Goal: Task Accomplishment & Management: Complete application form

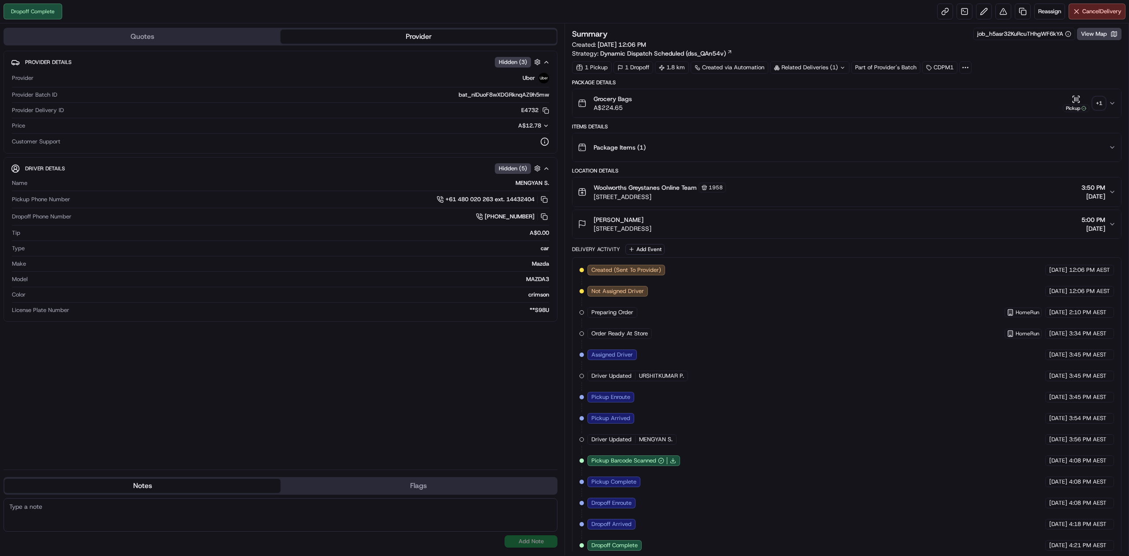
click at [1100, 104] on div "+ 1" at bounding box center [1099, 103] width 12 height 12
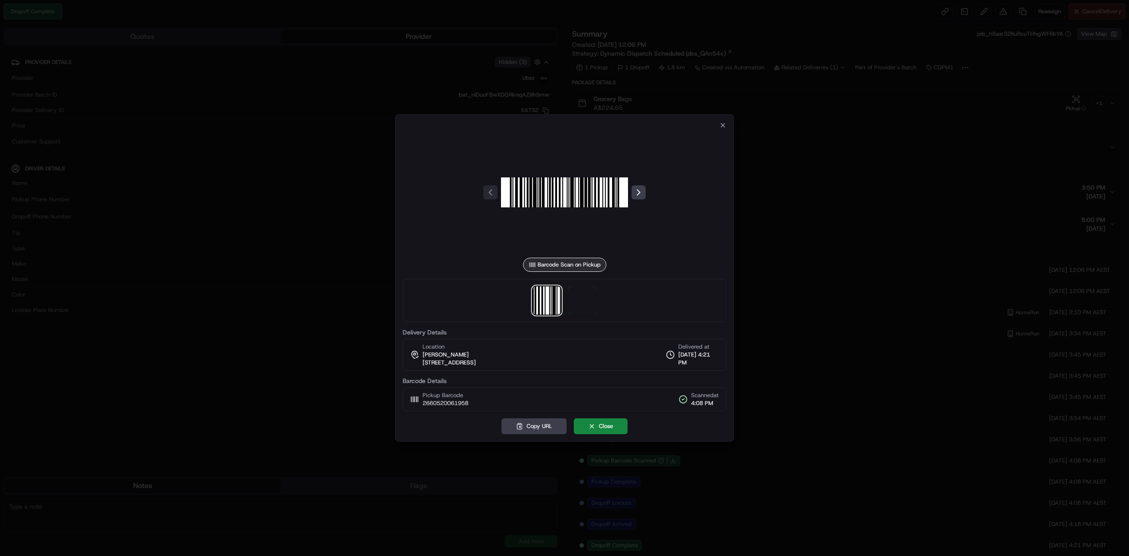
click at [597, 304] on div at bounding box center [565, 300] width 324 height 43
click at [590, 303] on span at bounding box center [582, 300] width 28 height 28
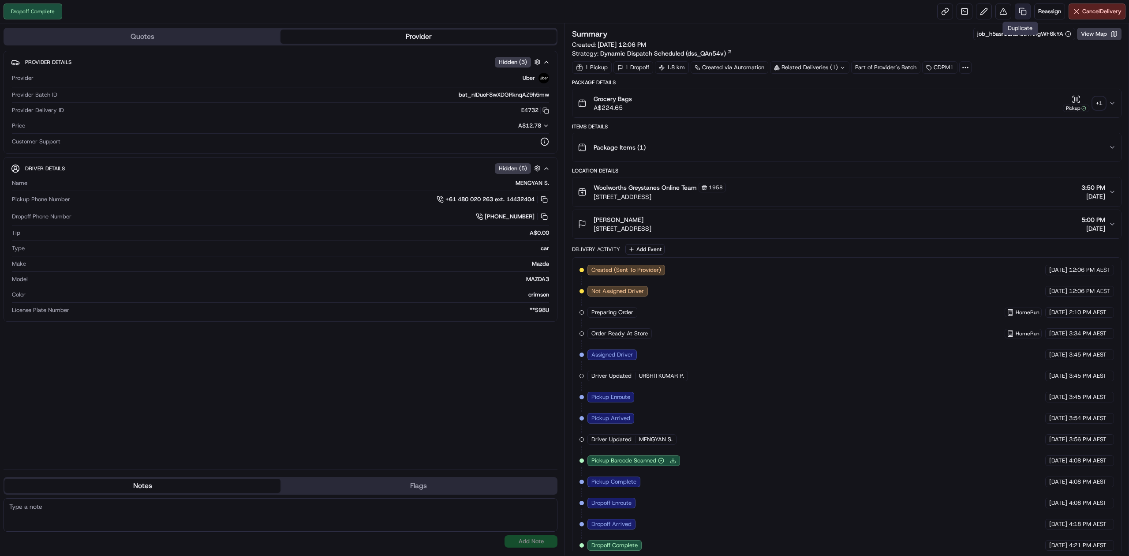
click at [1025, 13] on link at bounding box center [1023, 12] width 16 height 16
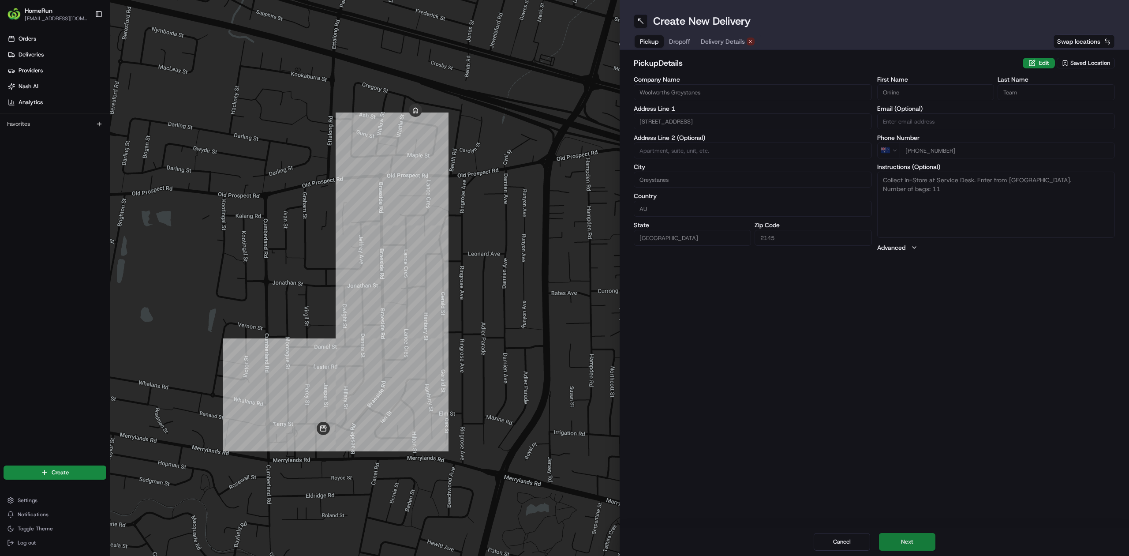
click at [899, 544] on button "Next" at bounding box center [907, 542] width 56 height 18
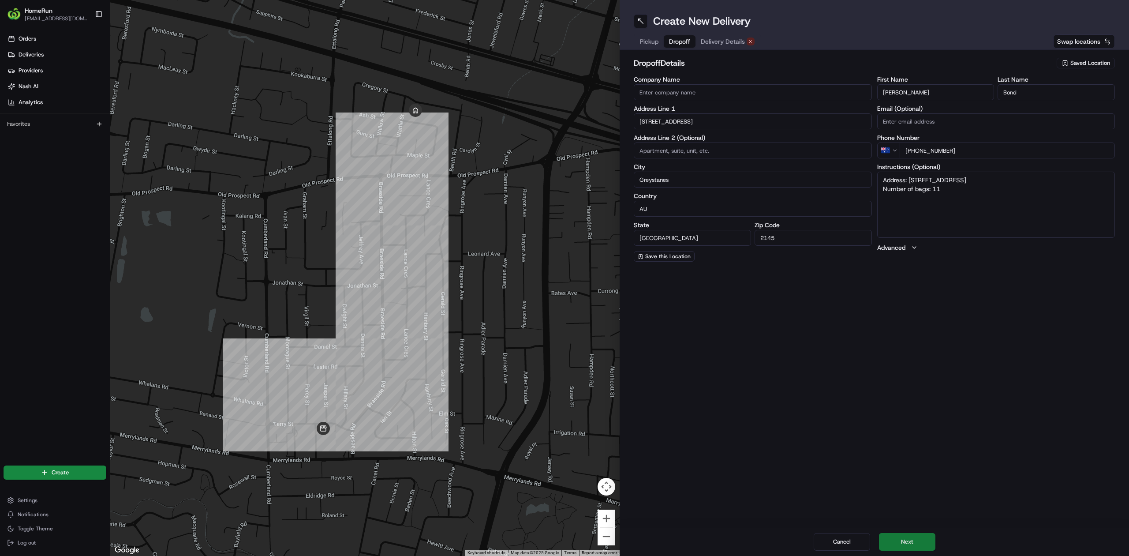
click at [899, 544] on button "Next" at bounding box center [907, 542] width 56 height 18
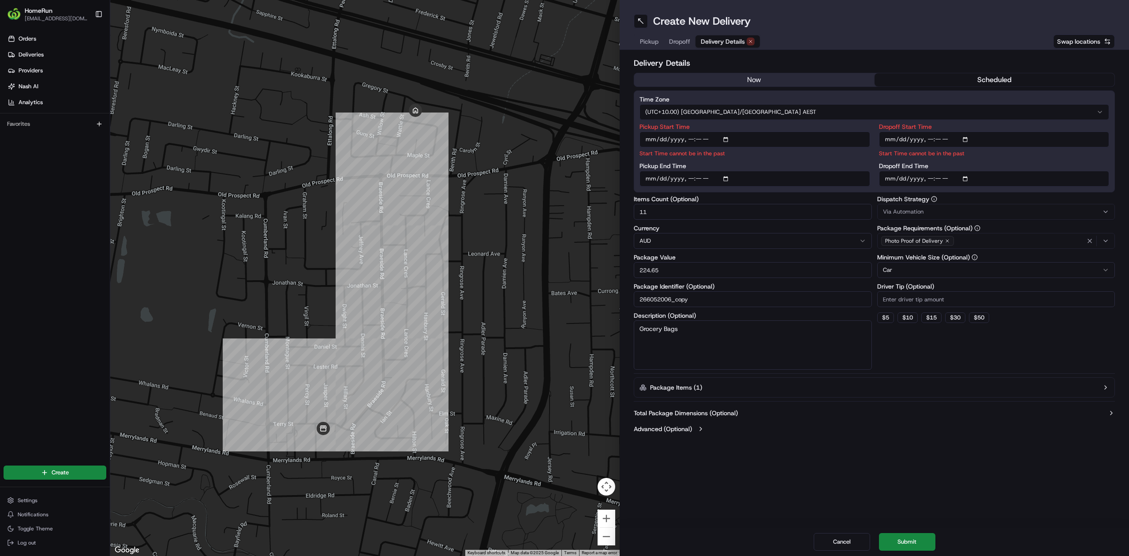
click at [800, 79] on button "now" at bounding box center [754, 79] width 240 height 13
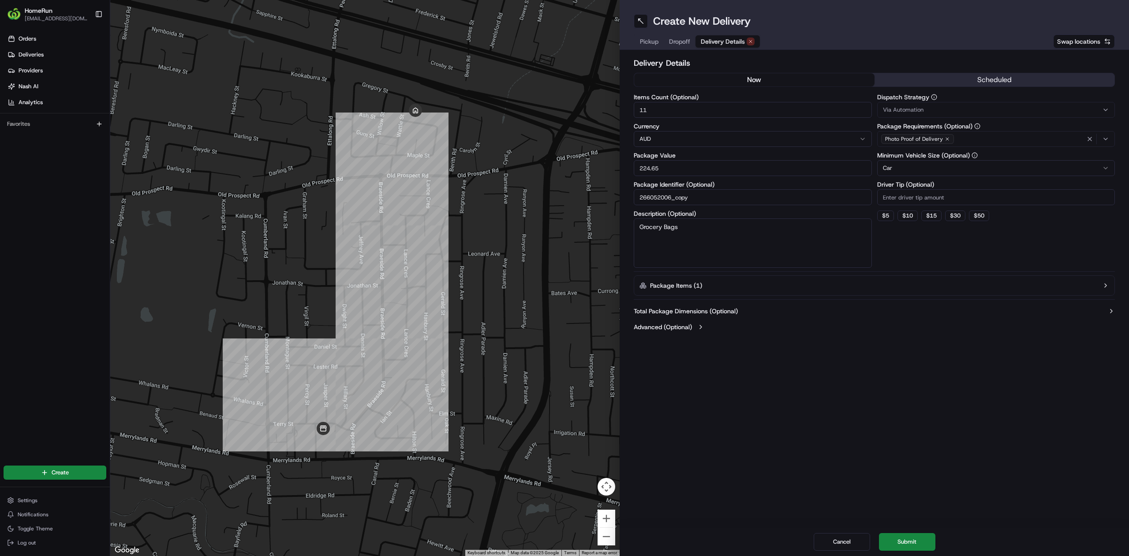
click at [747, 419] on div "Create New Delivery Pickup Dropoff Delivery Details Swap locations Delivery Det…" at bounding box center [875, 278] width 510 height 556
click at [838, 546] on button "Cancel" at bounding box center [842, 542] width 56 height 18
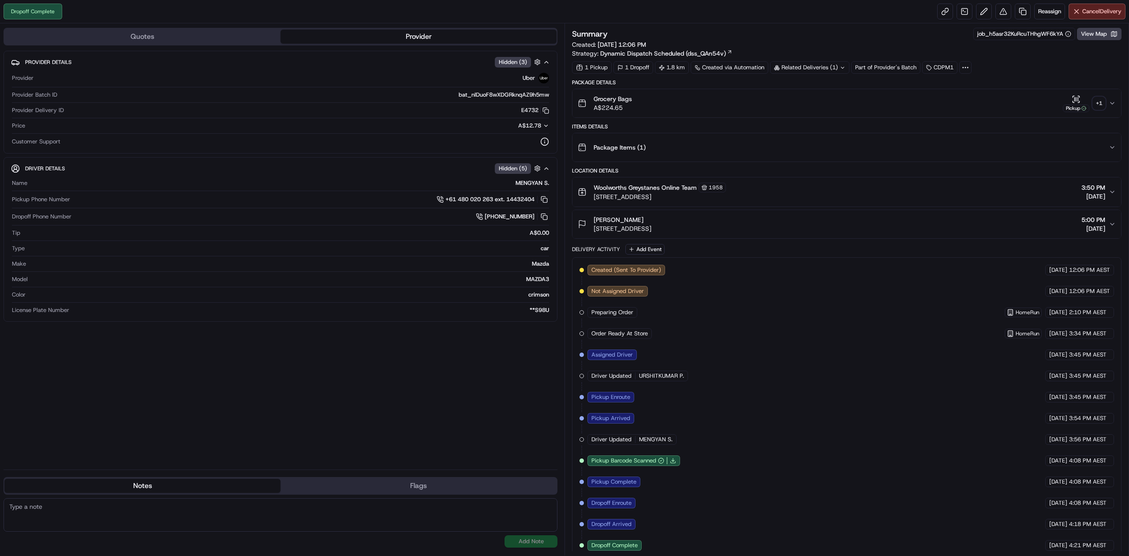
click at [839, 391] on div "Created (Sent To Provider) Uber 23/08/2025 12:06 PM AEST Not Assigned Driver Ub…" at bounding box center [847, 408] width 535 height 286
click at [826, 64] on div "Related Deliveries (1)" at bounding box center [809, 67] width 79 height 12
click at [876, 67] on div "1 Pickup 1 Dropoff 1.8 km Created via Automation Related Deliveries (1) Part of…" at bounding box center [847, 67] width 550 height 12
click at [824, 71] on div "Related Deliveries (1)" at bounding box center [809, 67] width 79 height 12
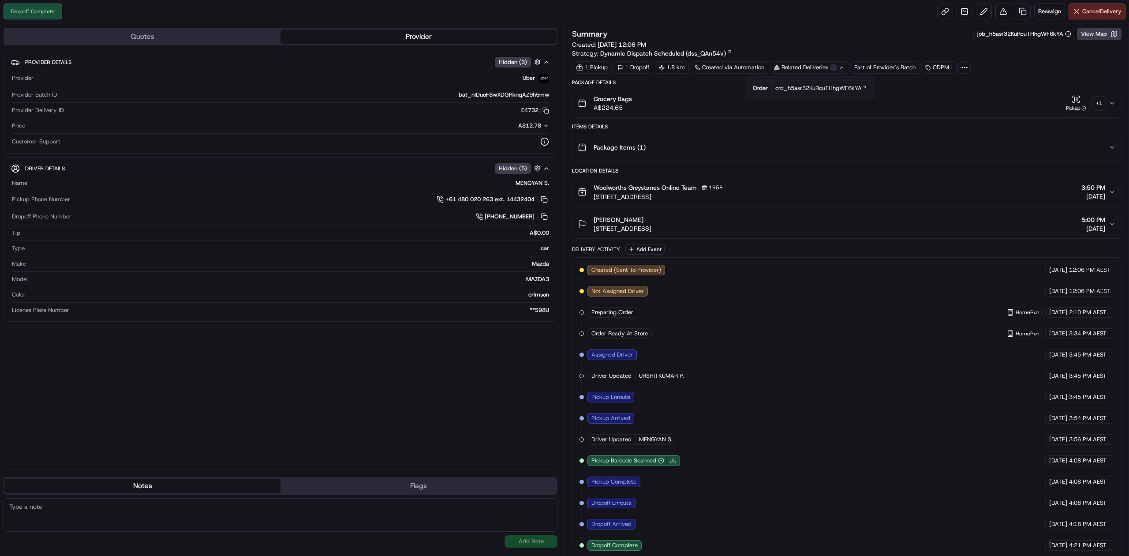
click at [895, 62] on div "1 Pickup 1 Dropoff 1.8 km Created via Automation Related Deliveries Part of Pro…" at bounding box center [847, 67] width 550 height 12
click at [889, 74] on div "1 Pickup 1 Dropoff 1.8 km Created via Automation Related Deliveries (1) Part of…" at bounding box center [847, 67] width 550 height 12
click at [962, 65] on div at bounding box center [966, 67] width 12 height 12
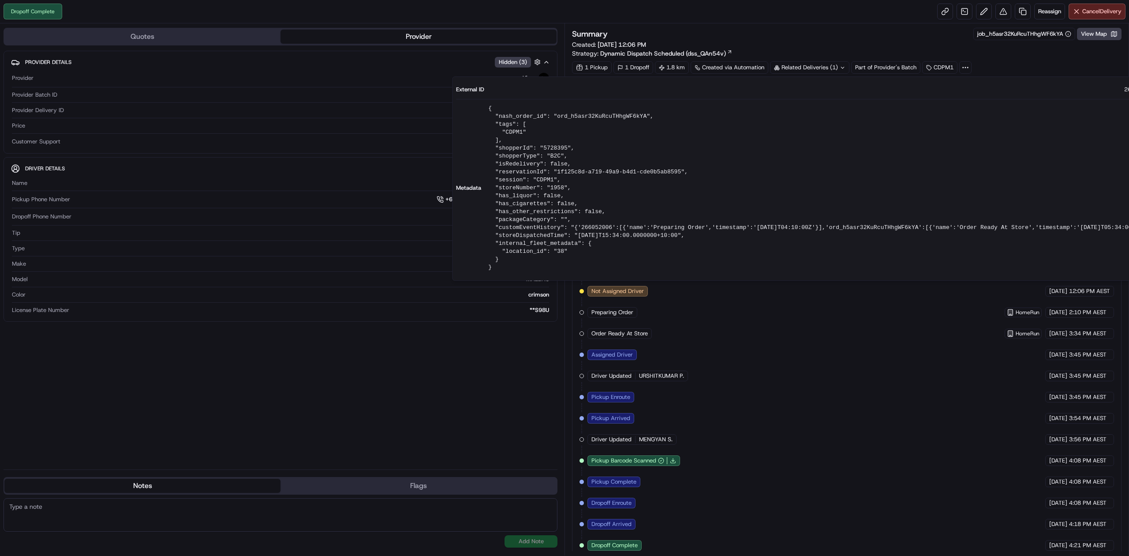
click at [962, 65] on div at bounding box center [966, 67] width 12 height 12
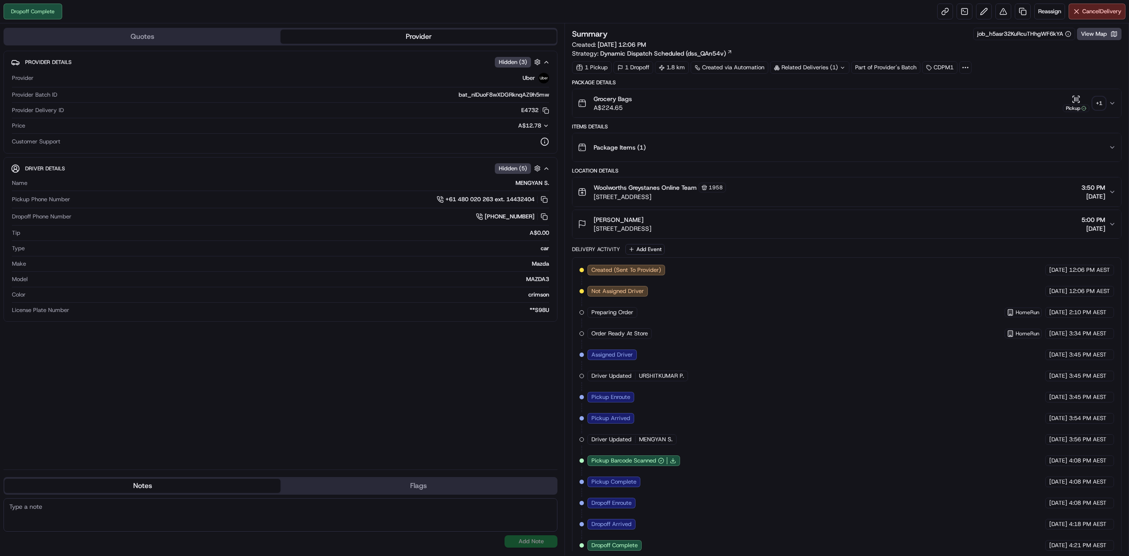
click at [921, 40] on div "Summary job_h5asr32KuRcuTHhgWF6kYA View Map" at bounding box center [847, 34] width 550 height 12
click at [874, 152] on div "Package Items ( 1 )" at bounding box center [843, 148] width 531 height 18
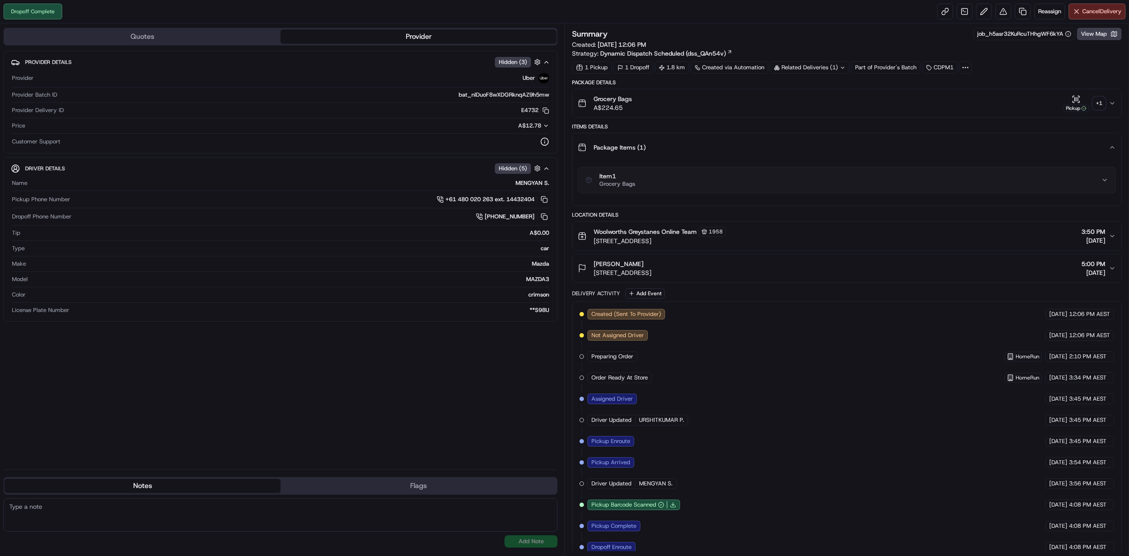
click at [838, 179] on div "Item 1 Grocery Bags" at bounding box center [843, 180] width 516 height 15
